Goal: Book appointment/travel/reservation

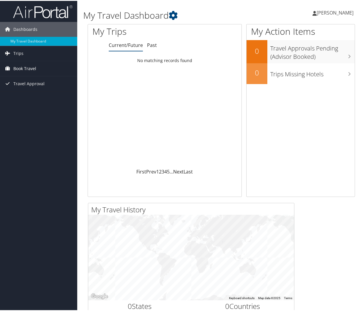
click at [23, 68] on span "Book Travel" at bounding box center [24, 67] width 23 height 15
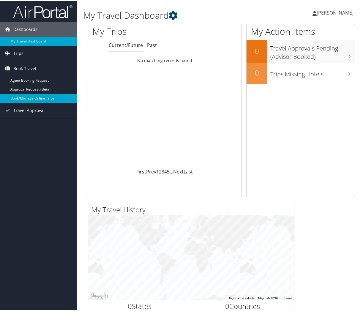
click at [40, 100] on link "Book/Manage Online Trips" at bounding box center [38, 97] width 77 height 9
